Goal: Communication & Community: Answer question/provide support

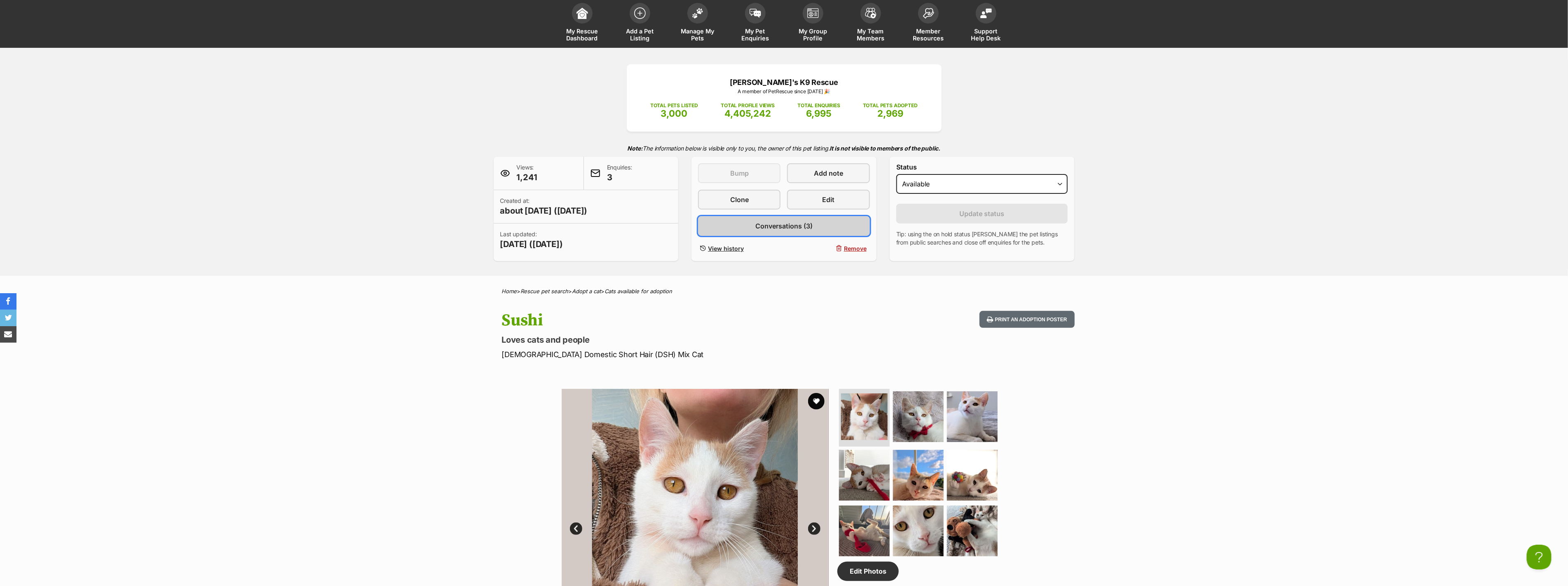
click at [791, 226] on span "Conversations (3)" at bounding box center [784, 226] width 57 height 10
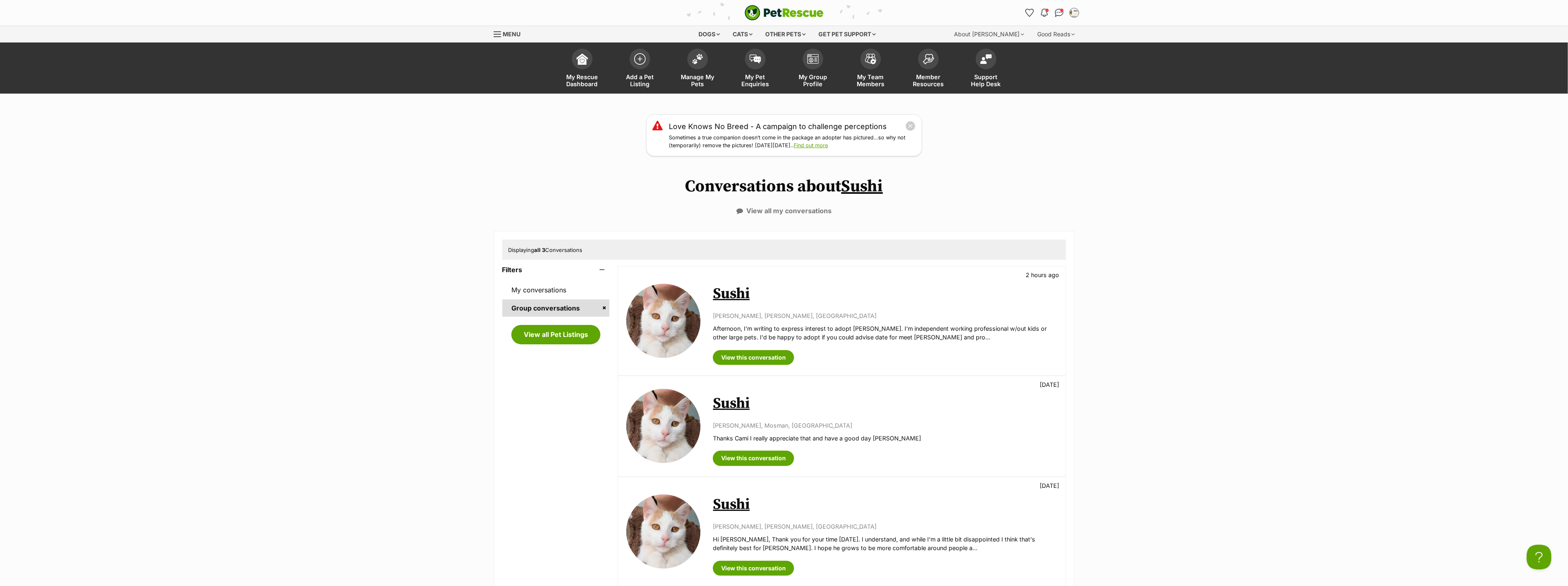
click at [727, 298] on link "Sushi" at bounding box center [731, 294] width 37 height 18
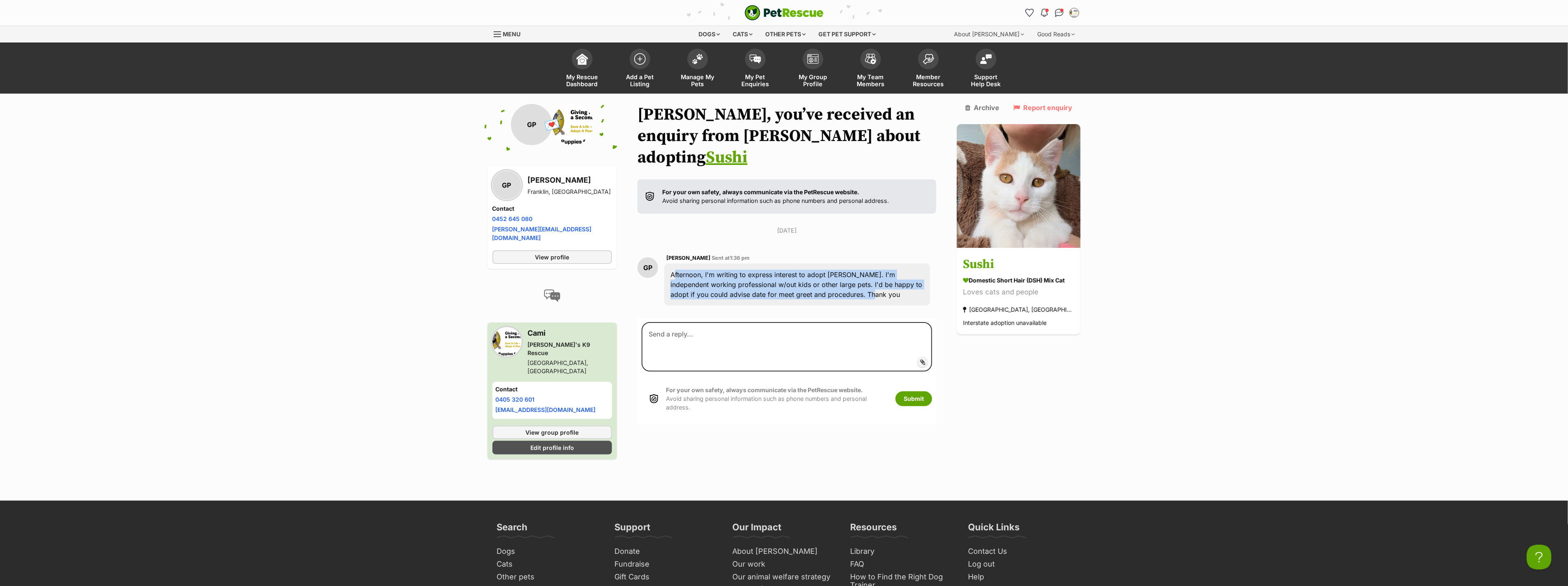
drag, startPoint x: 858, startPoint y: 275, endPoint x: 665, endPoint y: 252, distance: 194.4
click at [665, 252] on div "GP [PERSON_NAME] Sent at 1:36 pm Afternoon, I'm writing to express interest to …" at bounding box center [787, 280] width 299 height 65
copy div "Afternoon, I'm writing to express interest to adopt [PERSON_NAME]. I'm independ…"
